Goal: Information Seeking & Learning: Find specific page/section

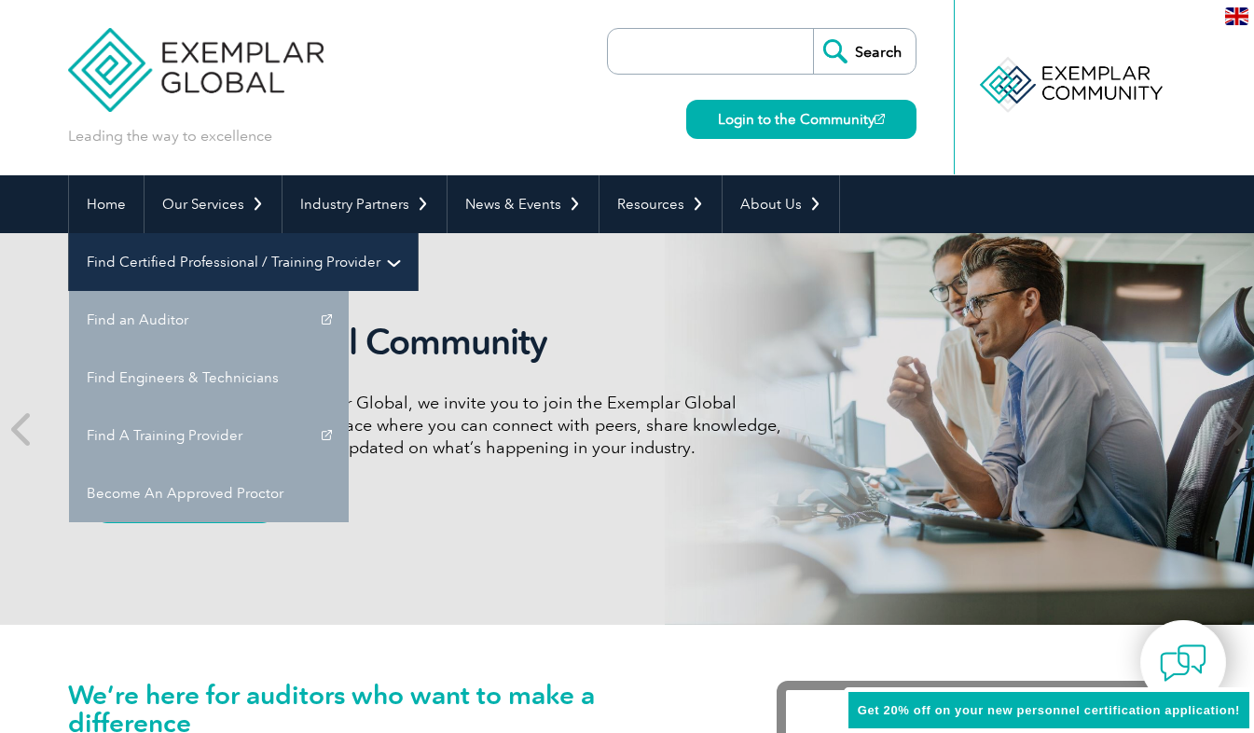
click at [418, 233] on link "Find Certified Professional / Training Provider" at bounding box center [243, 262] width 349 height 58
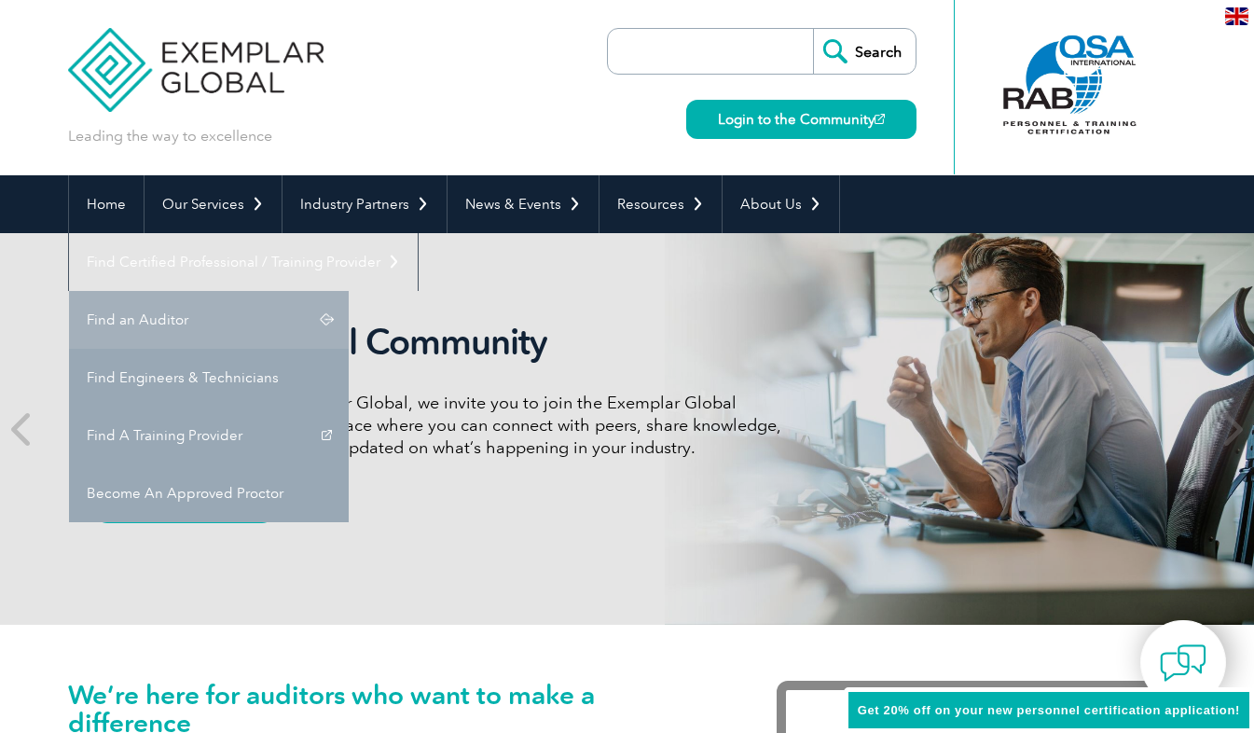
click at [349, 291] on link "Find an Auditor" at bounding box center [209, 320] width 280 height 58
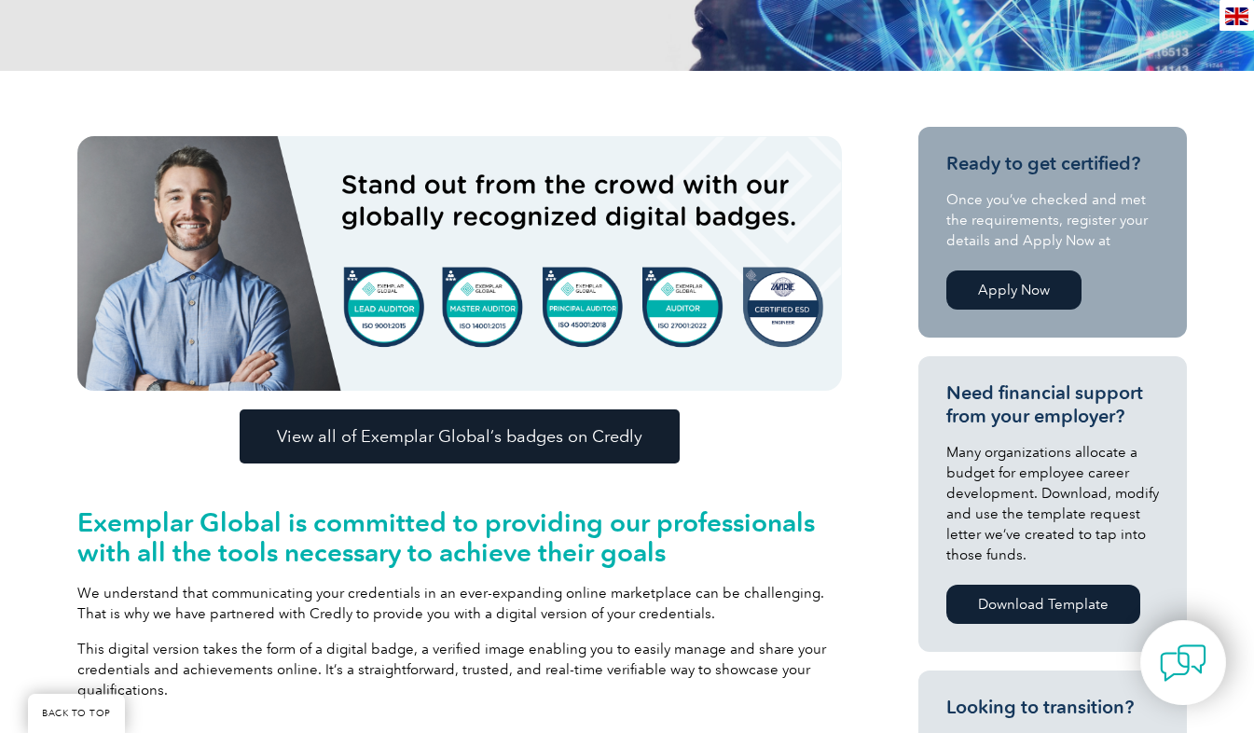
scroll to position [381, 0]
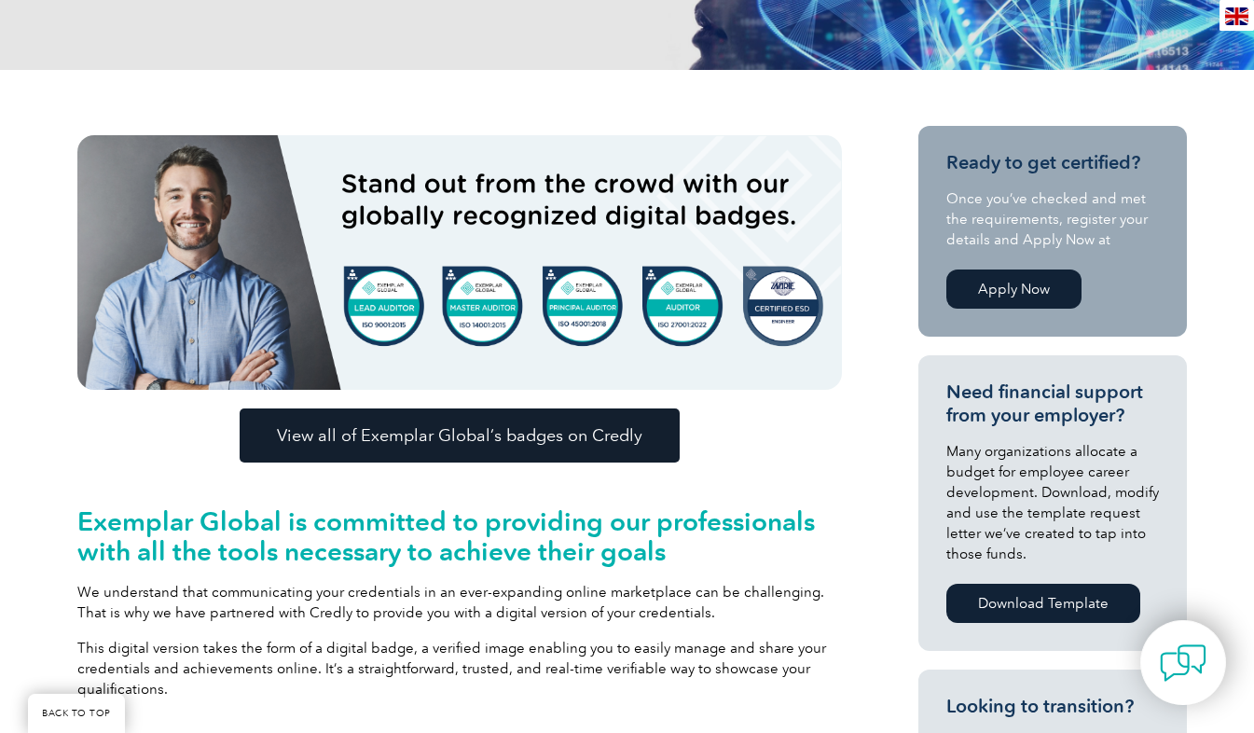
click at [480, 429] on span "View all of Exemplar Global’s badges on Credly" at bounding box center [459, 435] width 365 height 17
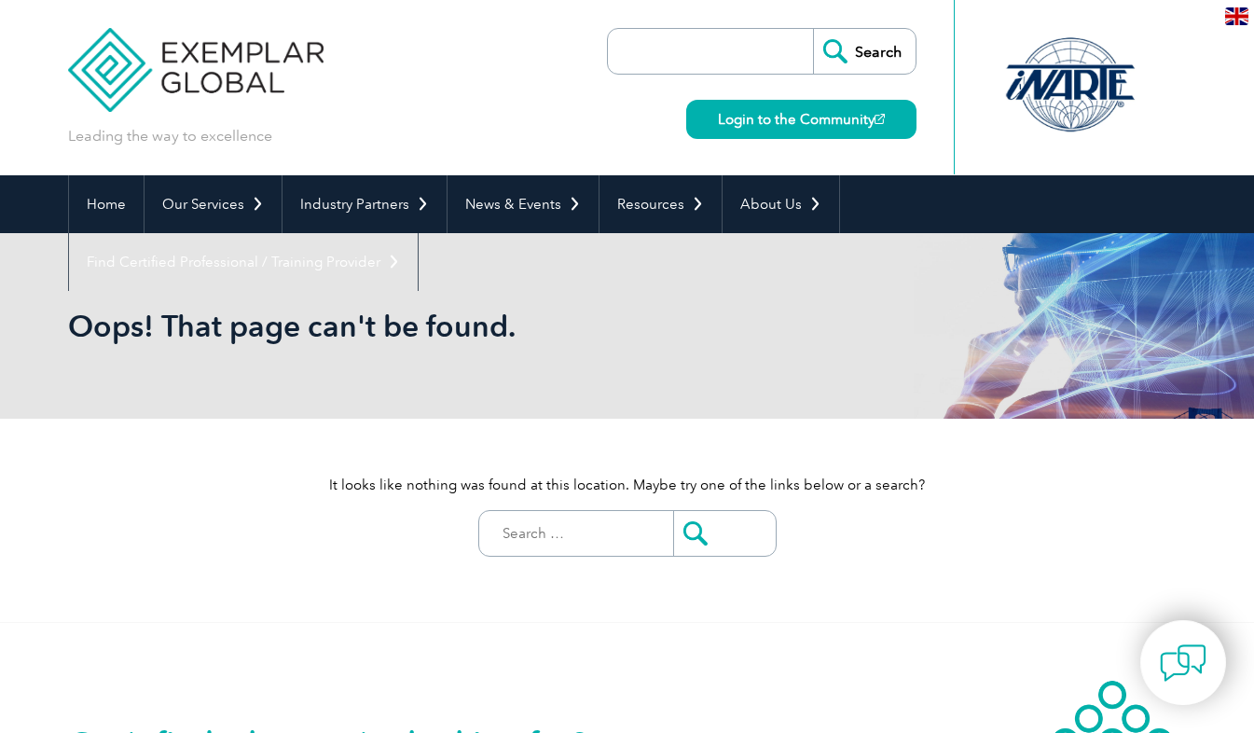
click at [191, 69] on img at bounding box center [196, 56] width 256 height 112
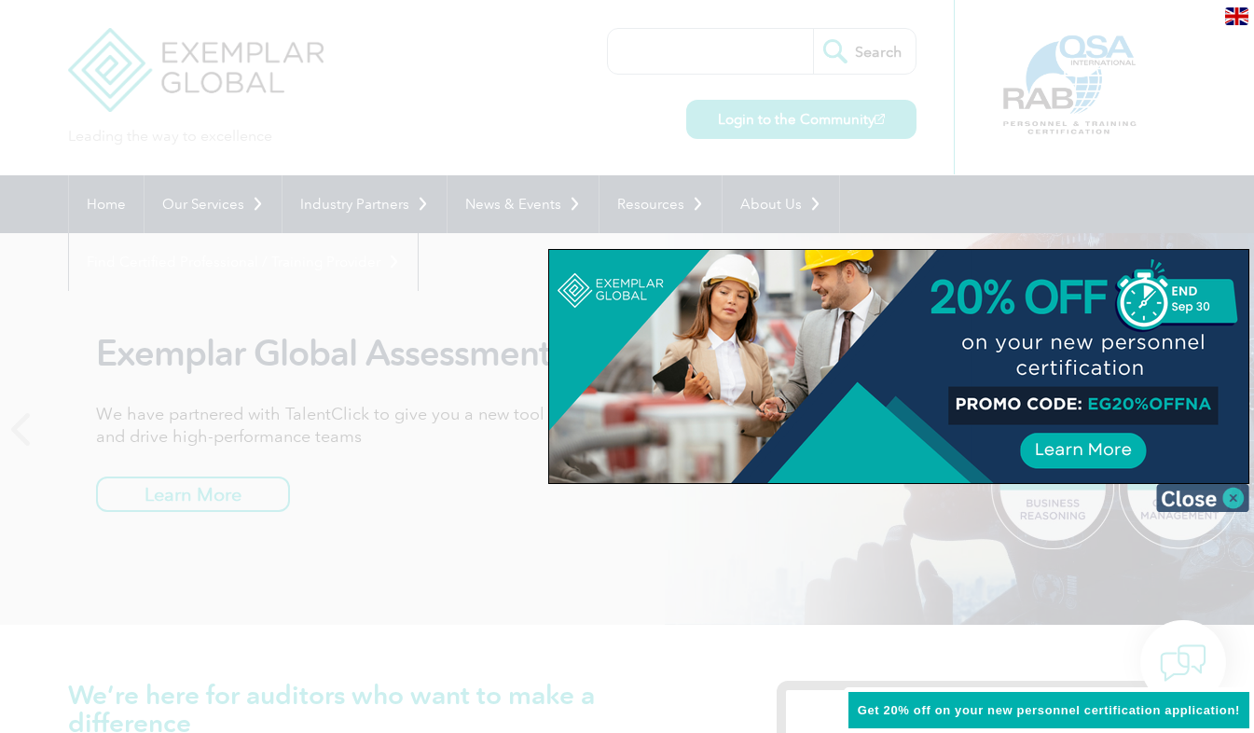
click at [1237, 503] on img at bounding box center [1202, 498] width 93 height 28
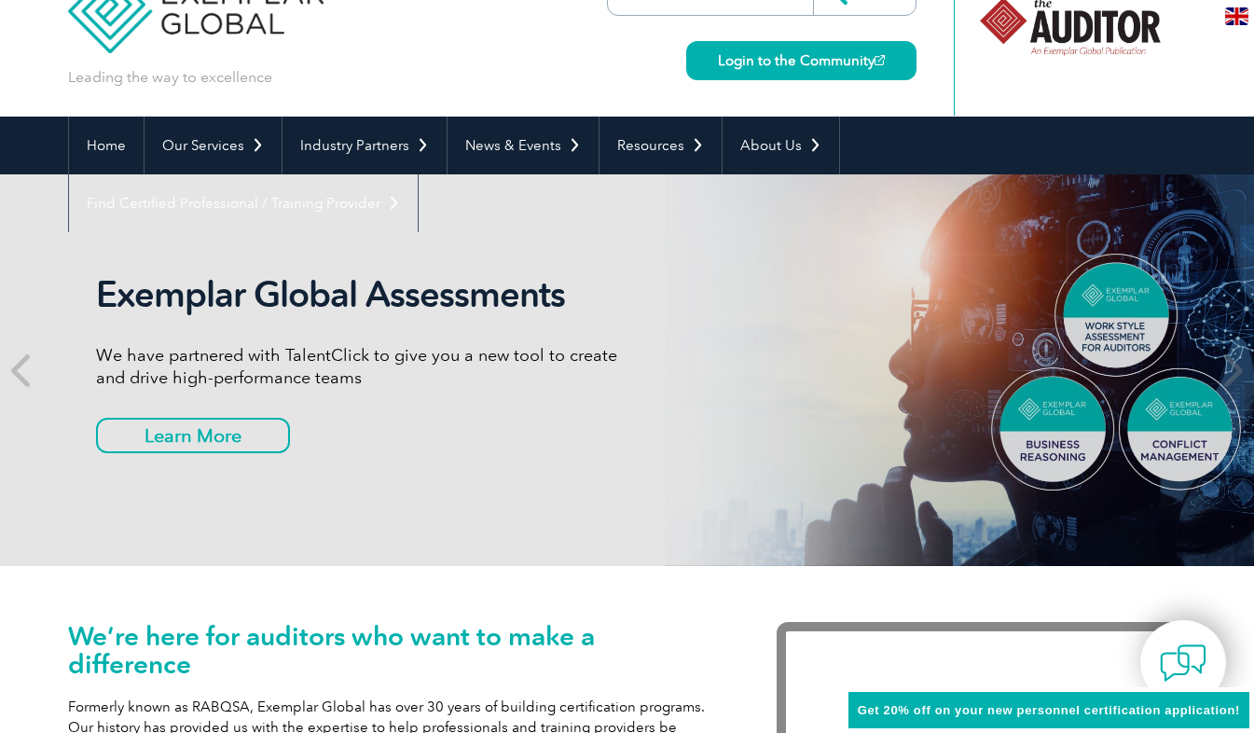
scroll to position [109, 0]
